Goal: Task Accomplishment & Management: Manage account settings

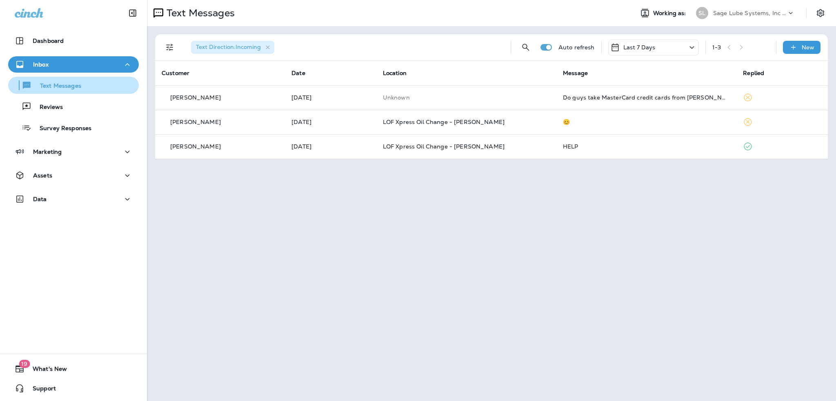
click at [59, 87] on p "Text Messages" at bounding box center [56, 86] width 49 height 8
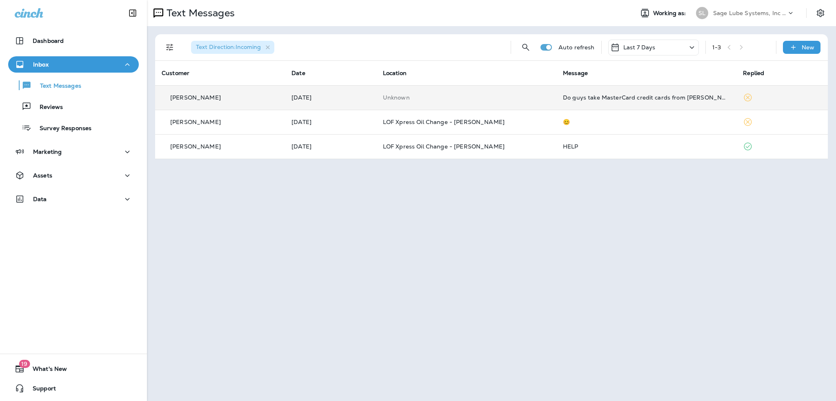
click at [628, 107] on td "Do guys take MasterCard credit cards from [PERSON_NAME]'s club" at bounding box center [646, 97] width 180 height 24
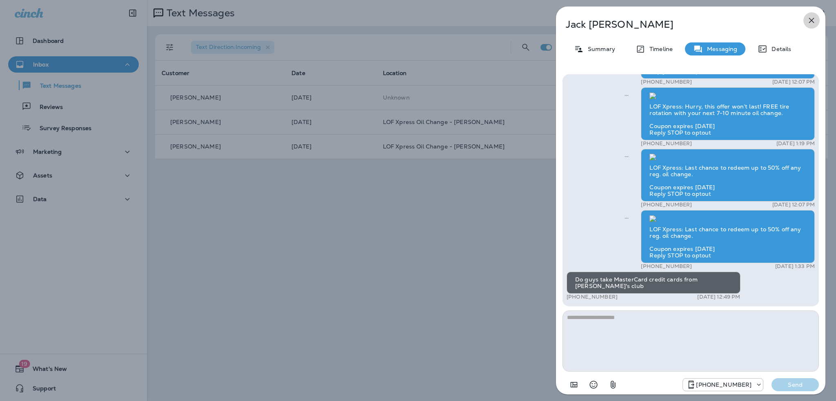
click at [813, 24] on icon "button" at bounding box center [811, 21] width 10 height 10
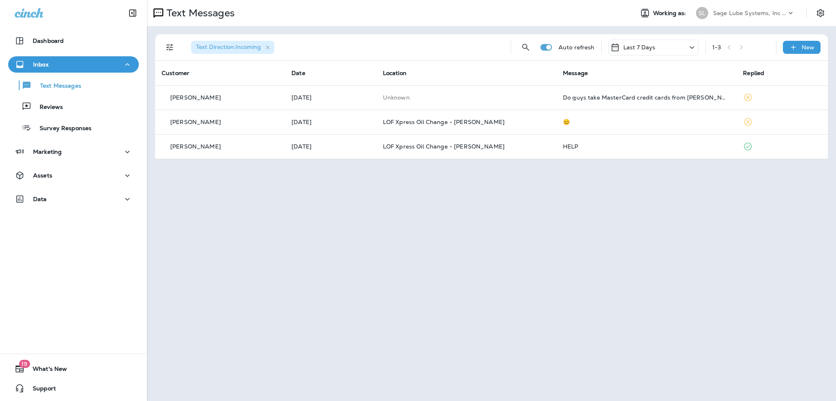
click at [570, 202] on div "Text Messages Working as: [PERSON_NAME] Lube Systems, Inc dba LOF Xpress Oil Ch…" at bounding box center [491, 200] width 689 height 401
click at [541, 233] on div "Text Messages Working as: [PERSON_NAME] Lube Systems, Inc dba LOF Xpress Oil Ch…" at bounding box center [491, 200] width 689 height 401
click at [588, 164] on div "Text Direction : Incoming Auto refresh Last 7 Days 1 - 3 New Customer Date Loca…" at bounding box center [491, 96] width 689 height 141
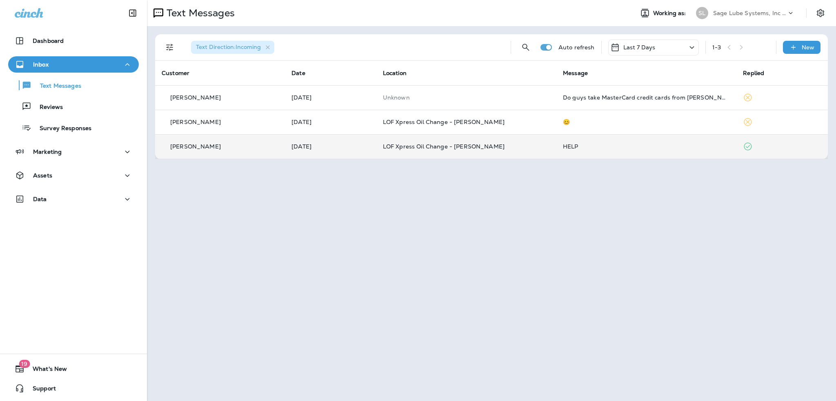
click at [596, 152] on td "HELP" at bounding box center [646, 146] width 180 height 24
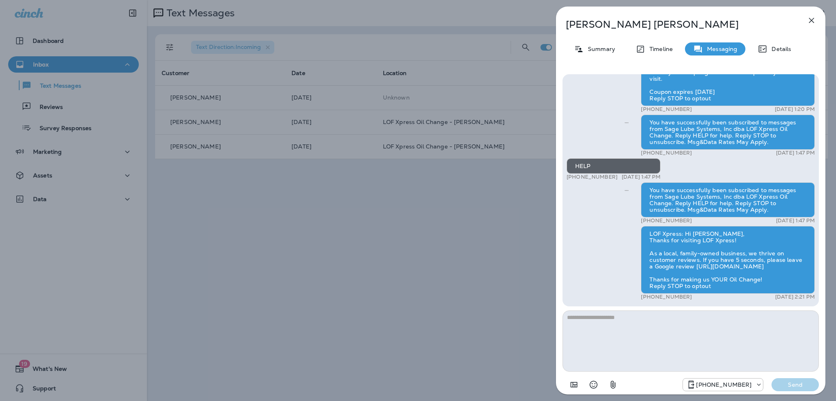
click at [509, 235] on div "[PERSON_NAME] Summary Timeline Messaging Details START +1 (763) 238-5525 [DATE]…" at bounding box center [418, 200] width 836 height 401
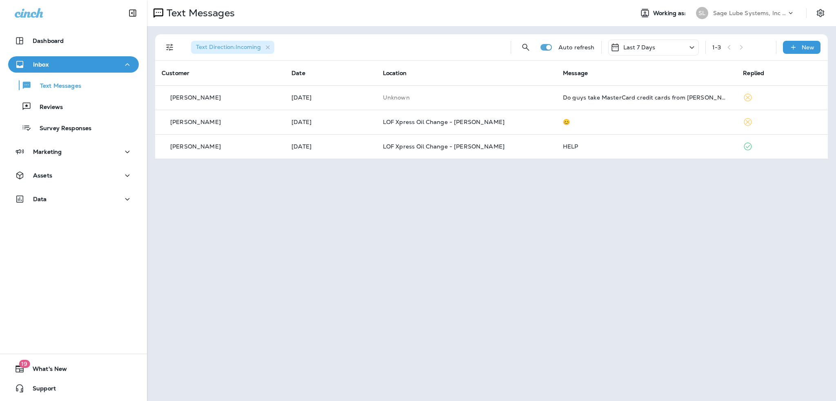
click at [251, 308] on div "Text Messages Working as: [PERSON_NAME] Lube Systems, Inc dba LOF Xpress Oil Ch…" at bounding box center [491, 200] width 689 height 401
